Goal: Information Seeking & Learning: Learn about a topic

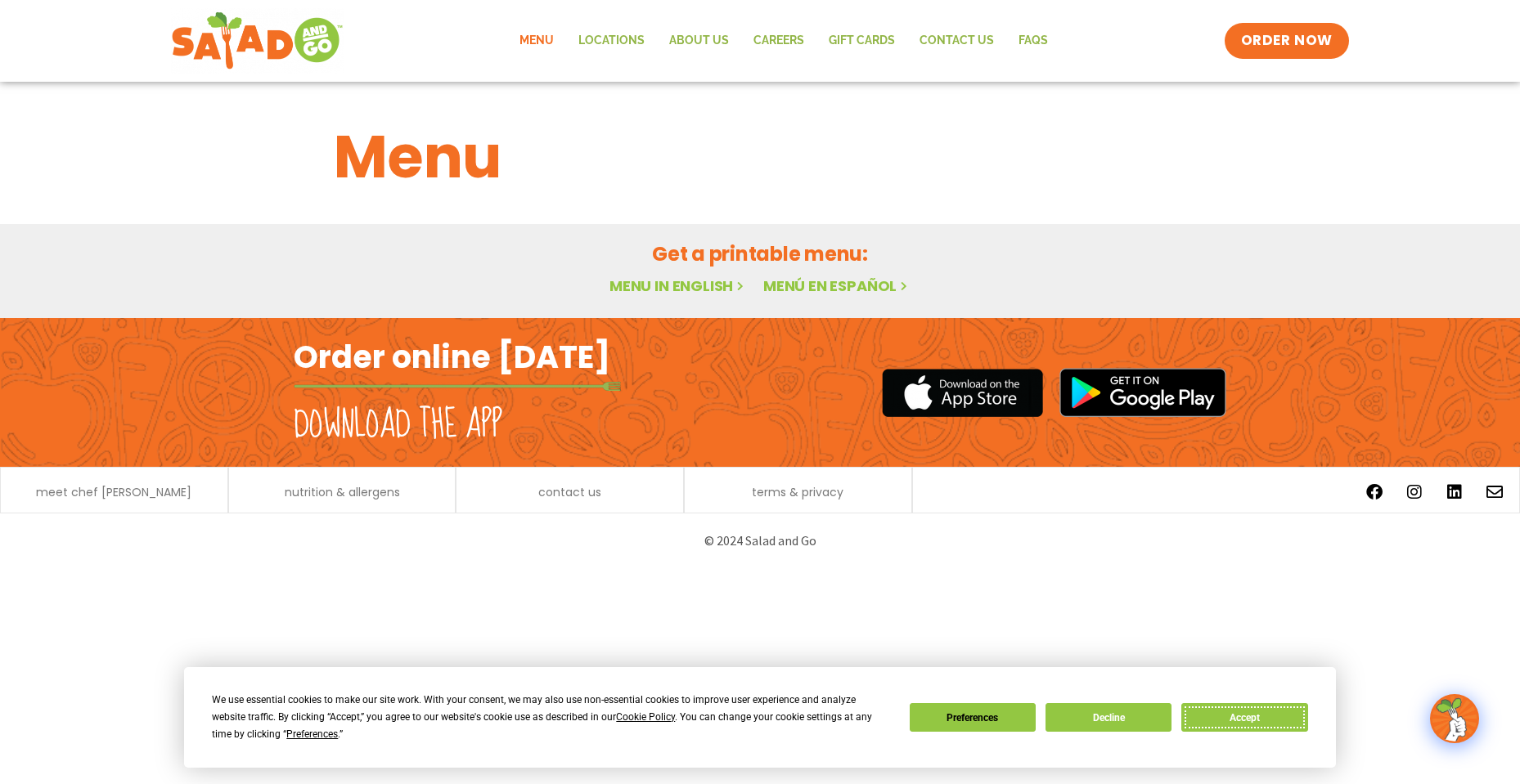
click at [1248, 716] on button "Accept" at bounding box center [1245, 717] width 126 height 29
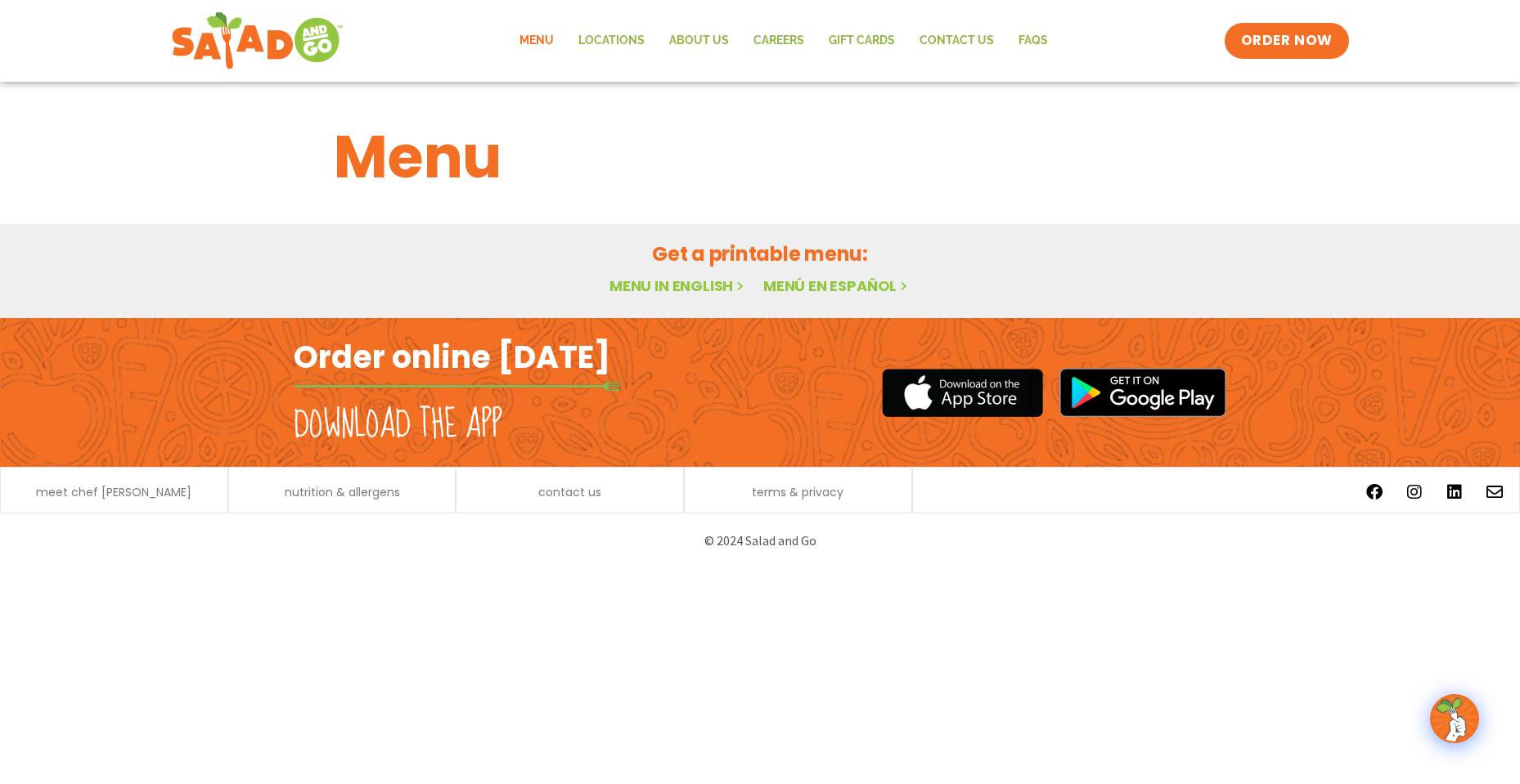
click at [678, 283] on link "Menu in English" at bounding box center [678, 285] width 137 height 21
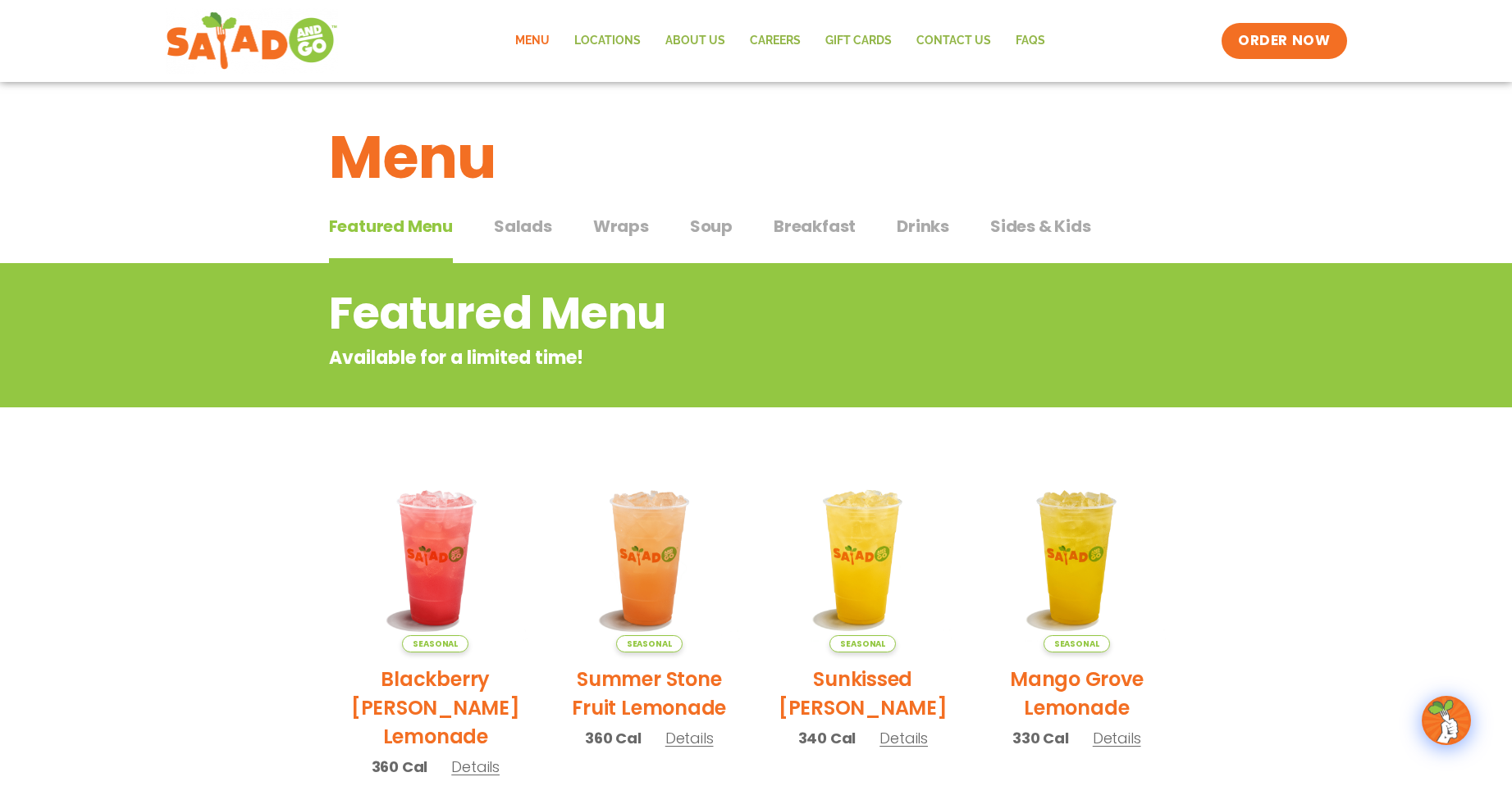
click at [930, 233] on span "Drinks" at bounding box center [923, 226] width 53 height 25
